Goal: Ask a question: Seek information or help from site administrators or community

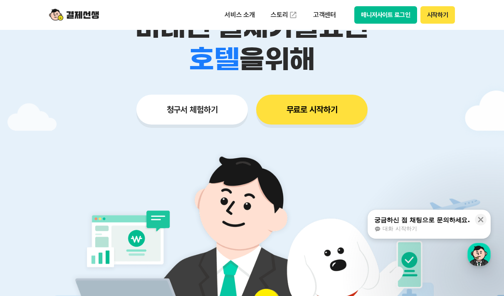
scroll to position [76, 0]
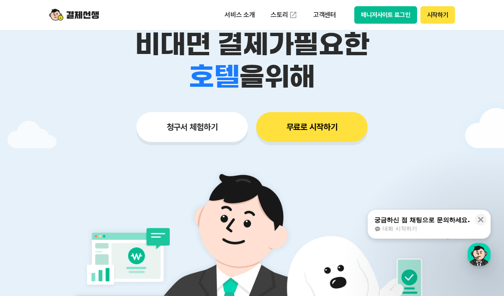
click at [414, 222] on div "궁금하신 점 채팅으로 문의하세요." at bounding box center [422, 220] width 96 height 8
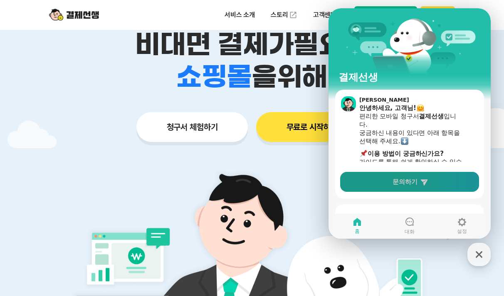
click at [394, 184] on link "문의하기" at bounding box center [409, 182] width 139 height 20
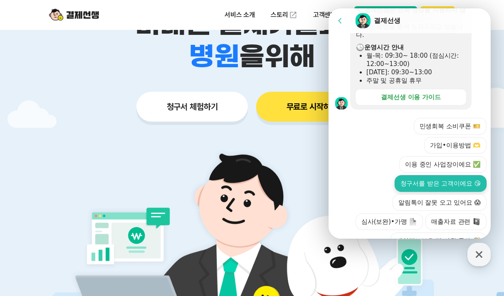
scroll to position [111, 0]
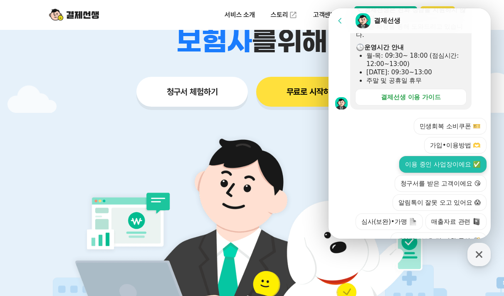
click at [441, 156] on button "이용 중인 사업장이에요 ✅" at bounding box center [442, 164] width 87 height 17
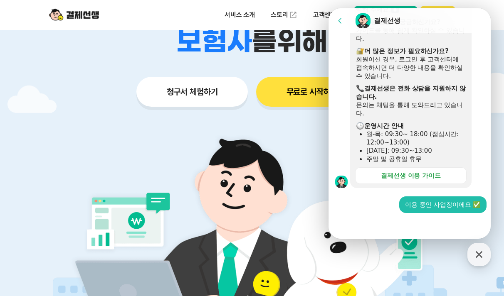
scroll to position [156, 0]
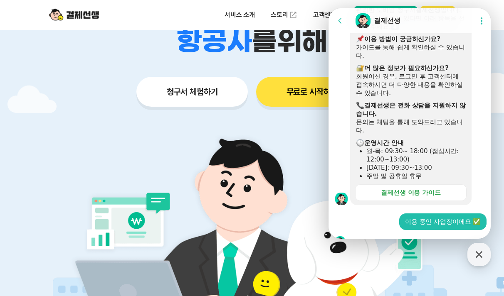
click at [372, 230] on div at bounding box center [410, 241] width 165 height 22
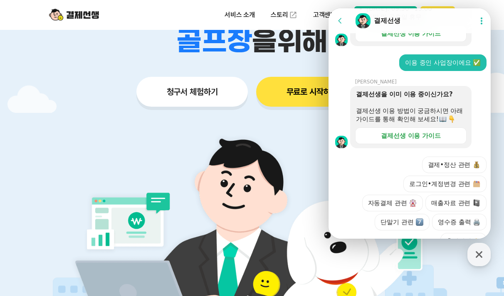
scroll to position [316, 0]
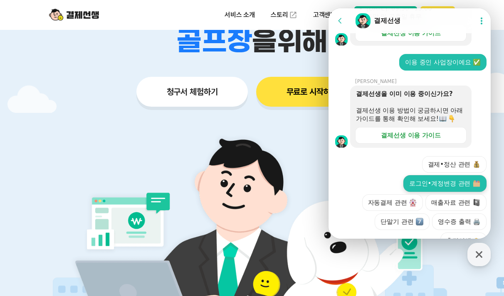
click at [441, 175] on button "로그인•계정변경 관련" at bounding box center [444, 183] width 83 height 17
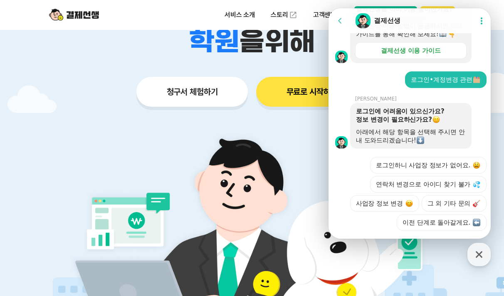
scroll to position [402, 0]
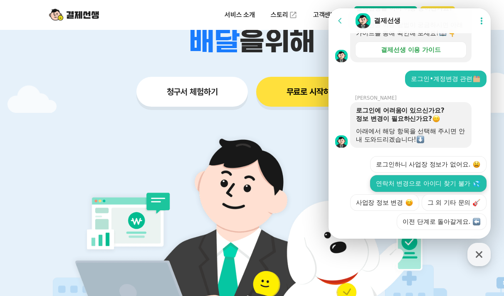
click at [441, 175] on button "연락처 변경으로 아이디 찾기 불가" at bounding box center [428, 183] width 116 height 17
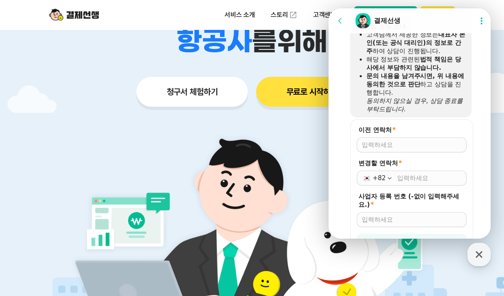
scroll to position [601, 0]
click at [409, 140] on input "이전 연락처 *" at bounding box center [412, 144] width 100 height 8
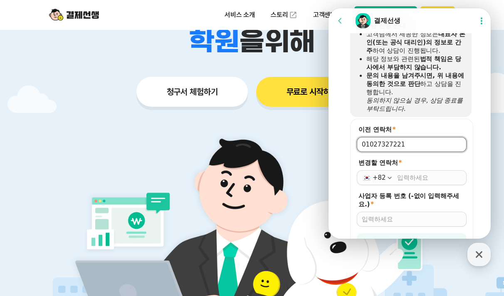
type input "01027327221"
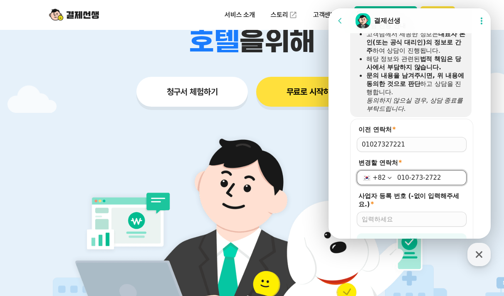
type input "[PHONE_NUMBER]"
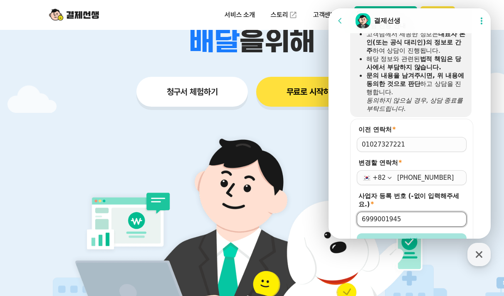
type input "6999001945"
click at [421, 234] on button "저장" at bounding box center [412, 241] width 110 height 15
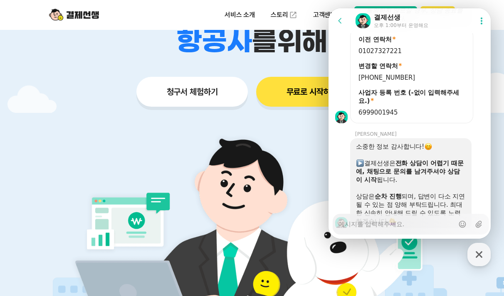
scroll to position [691, 0]
type textarea "x"
click at [405, 226] on textarea "Messenger Input Textarea" at bounding box center [396, 221] width 116 height 14
type textarea "ㅇ"
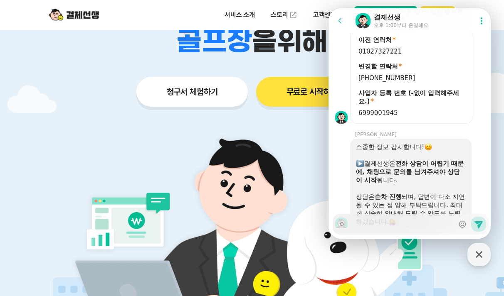
type textarea "x"
type textarea "앙"
type textarea "x"
type textarea "아"
type textarea "x"
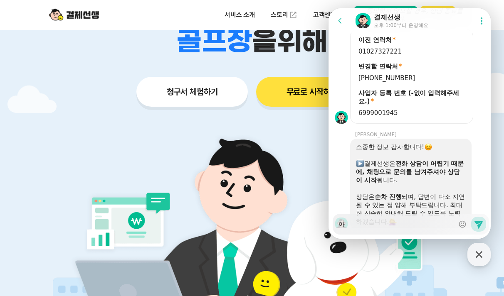
type textarea "아이"
type textarea "x"
type textarea "아읻"
type textarea "x"
type textarea "아이"
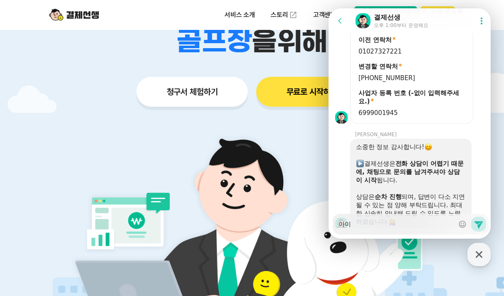
type textarea "x"
type textarea "아이디"
type textarea "x"
type textarea "아이딩"
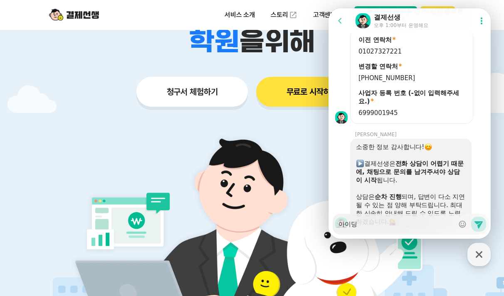
type textarea "x"
type textarea "아이디"
type textarea "x"
type textarea "아이디오"
type textarea "x"
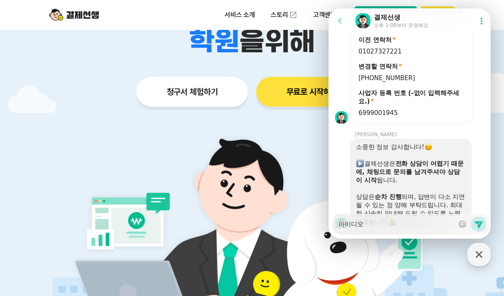
type textarea "아이디와"
type textarea "x"
type textarea "아이디와 ㅂ"
type textarea "x"
type textarea "아이디와 비"
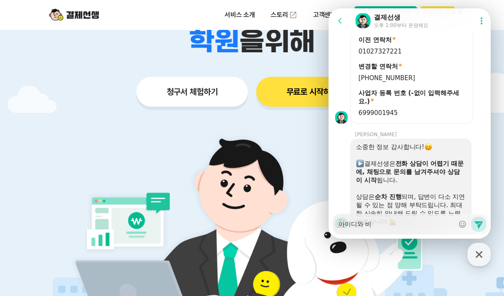
type textarea "x"
type textarea "아이디와 빔"
type textarea "x"
type textarea "아이디와 비"
type textarea "x"
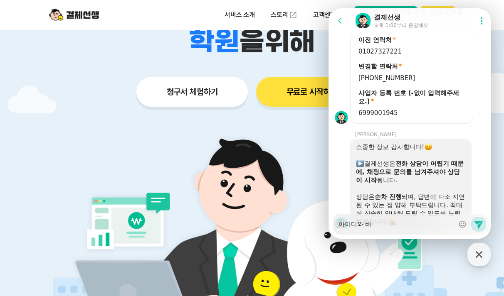
type textarea "아이디와 비미"
type textarea "x"
type textarea "아이디와 비밀"
type textarea "x"
type textarea "아이디와 비밃"
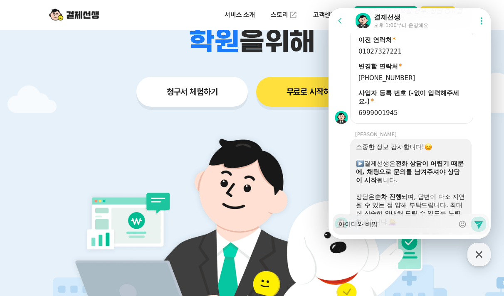
type textarea "x"
type textarea "아이디와 비밀"
type textarea "x"
type textarea "아이디와 비밀버"
type textarea "x"
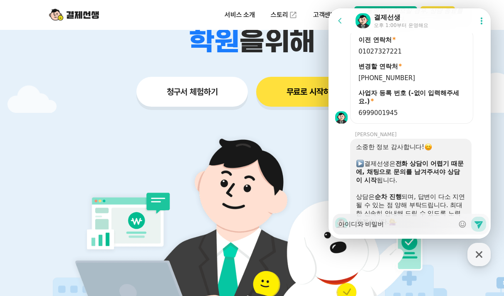
type textarea "아이디와 비밀번"
type textarea "x"
type textarea "아이디와 비밀벊"
type textarea "x"
type textarea "아이디와 비밀번"
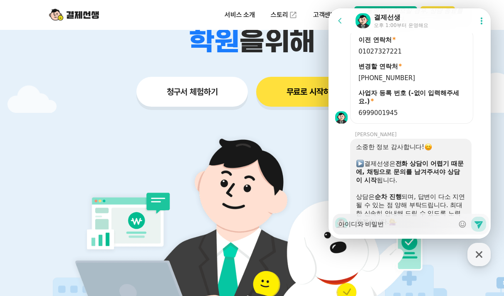
type textarea "x"
type textarea "아이디와 비밀번호"
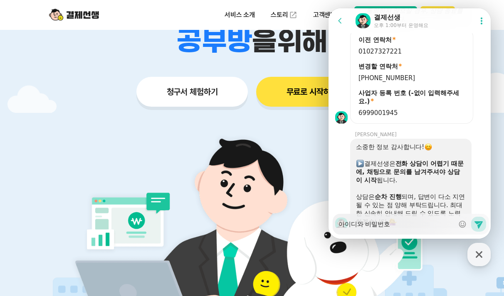
type textarea "x"
type textarea "아이디와 비밀번호 ㅂ"
type textarea "x"
type textarea "아이디와 비밀번호 벼"
type textarea "x"
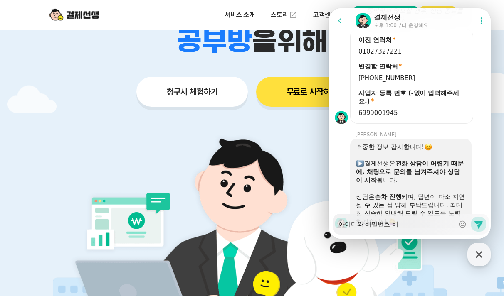
type textarea "아이디와 비밀번호 변"
type textarea "x"
type textarea "아이디와 비밀번호 변ㄱ"
type textarea "x"
type textarea "아이디와 비밀번호 변겨"
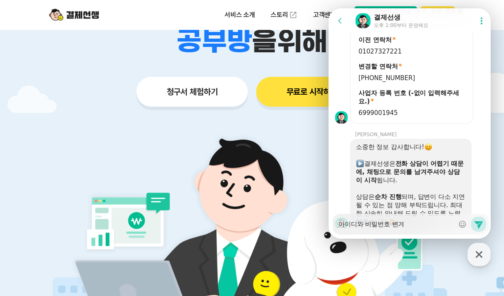
type textarea "x"
type textarea "아이디와 비밀번호 변경"
type textarea "x"
type textarea "아이디와 비밀번호 변경ㅇ"
type textarea "x"
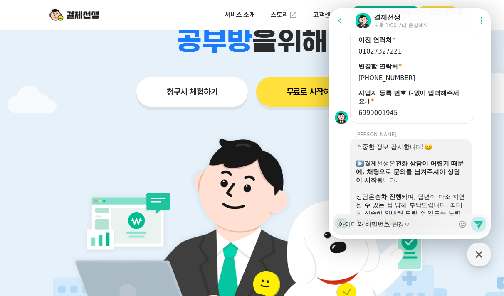
type textarea "아이디와 비밀번호 변경이"
type textarea "x"
type textarea "아이디와 비밀번호 변경이 ㅇ"
type textarea "x"
type textarea "아이디와 비밀번호 변경이 아"
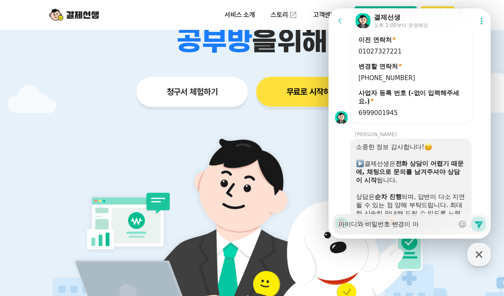
type textarea "x"
type textarea "아이디와 비밀번호 변경이 앙"
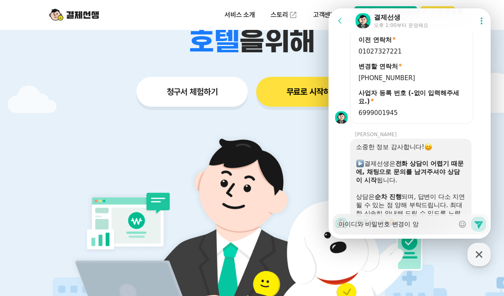
type textarea "x"
type textarea "아이디와 비밀번호 변경이 아"
type textarea "x"
type textarea "아이디와 비밀번호 변경이 아에"
type textarea "x"
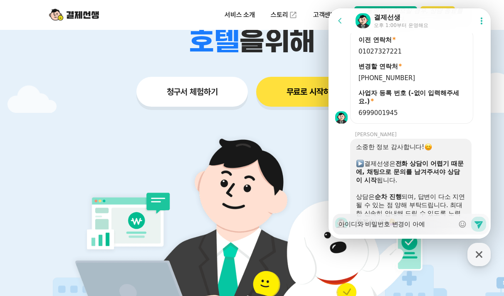
type textarea "아이디와 비밀번호 변경이 아에 ㅇ"
type textarea "x"
type textarea "아이디와 비밀번호 변경이 아에 아"
type textarea "x"
type textarea "아이디와 비밀번호 변경이 아에 안"
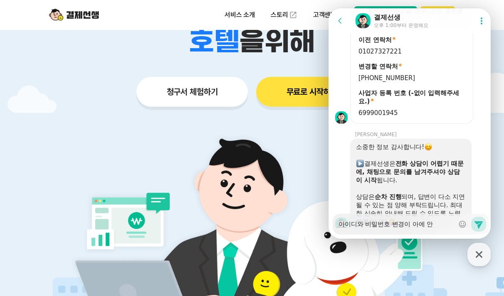
type textarea "x"
type textarea "아이디와 비밀번호 변경이 아에 안ㄷ"
type textarea "x"
type textarea "아이디와 비밀번호 변경이 아에 안도"
type textarea "x"
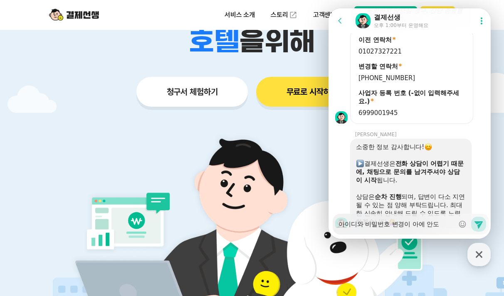
type textarea "아이디와 비밀번호 변경이 아에 안되"
type textarea "x"
type textarea "아이디와 비밀번호 변경이 아에 안됩"
type textarea "x"
type textarea "아이디와 비밀번호 변경이 아에 안됩ㄴ"
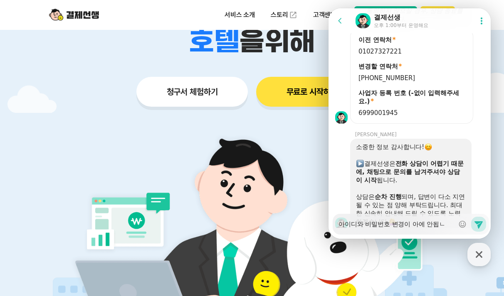
type textarea "x"
type textarea "아이디와 비밀번호 변경이 아에 안됩니"
type textarea "x"
type textarea "아이디와 비밀번호 변경이 아에 안됩닏"
type textarea "x"
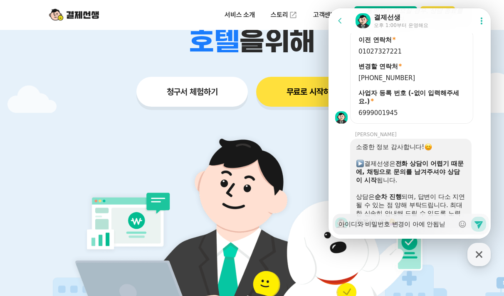
type textarea "아이디와 비밀번호 변경이 아에 안됩니"
type textarea "x"
type textarea "아이디와 비밀번호 변경이 아에 안됩니다"
type textarea "x"
type textarea "아이디와 비밀번호 변경이 아에 안됩니다."
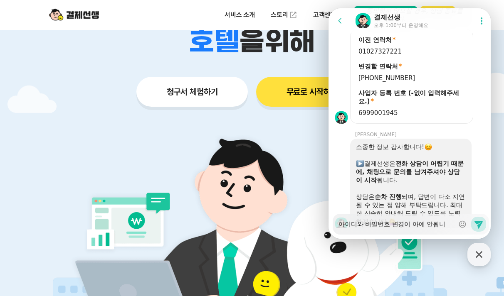
type textarea "x"
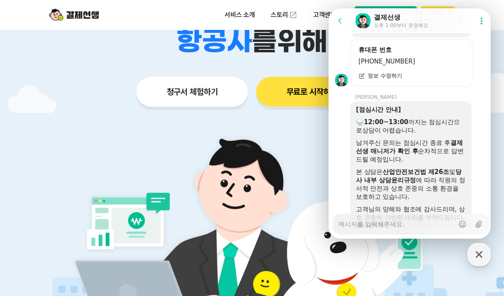
scroll to position [1003, 0]
type textarea "x"
